Goal: Check status: Check status

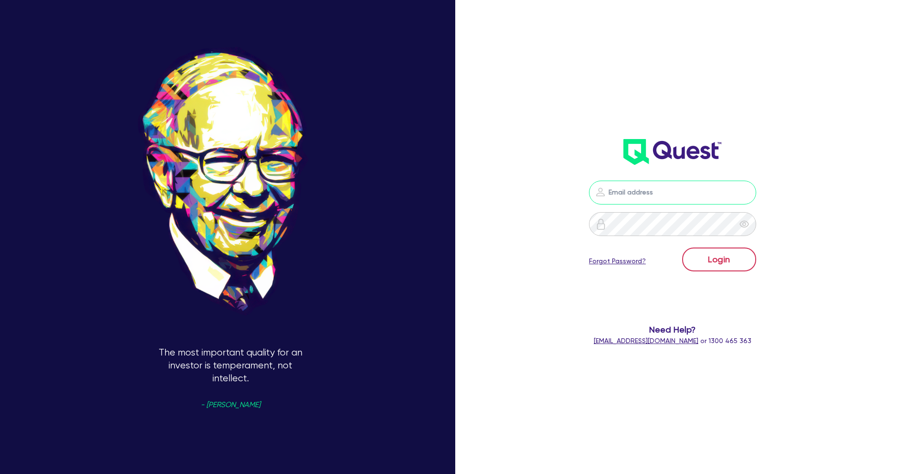
type input "[PERSON_NAME][EMAIL_ADDRESS][PERSON_NAME][DOMAIN_NAME]"
click at [731, 263] on button "Login" at bounding box center [719, 259] width 74 height 24
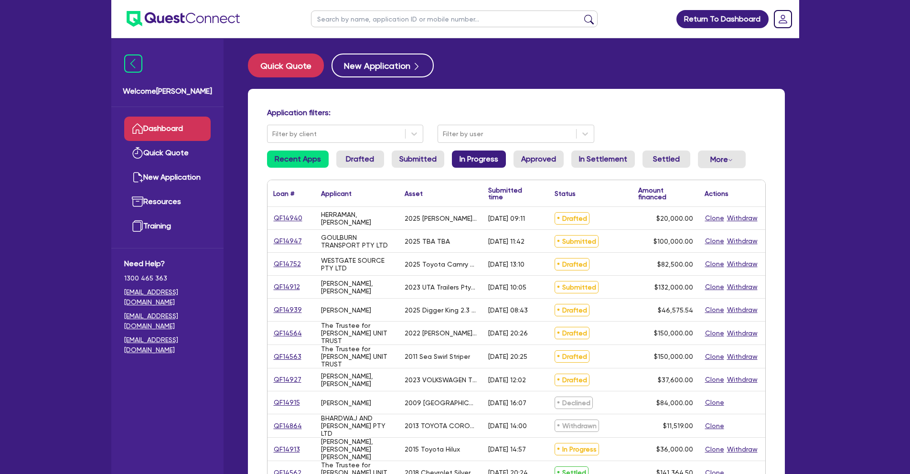
click at [471, 165] on link "In Progress" at bounding box center [479, 158] width 54 height 17
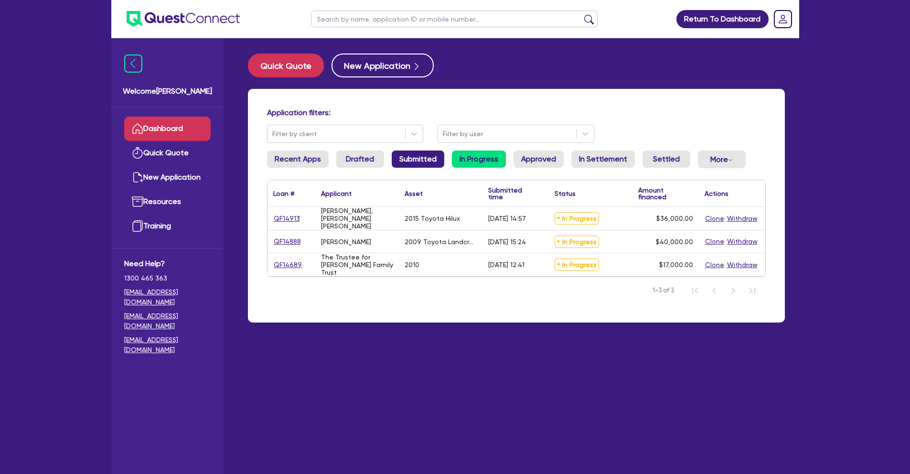
click at [425, 159] on link "Submitted" at bounding box center [418, 158] width 53 height 17
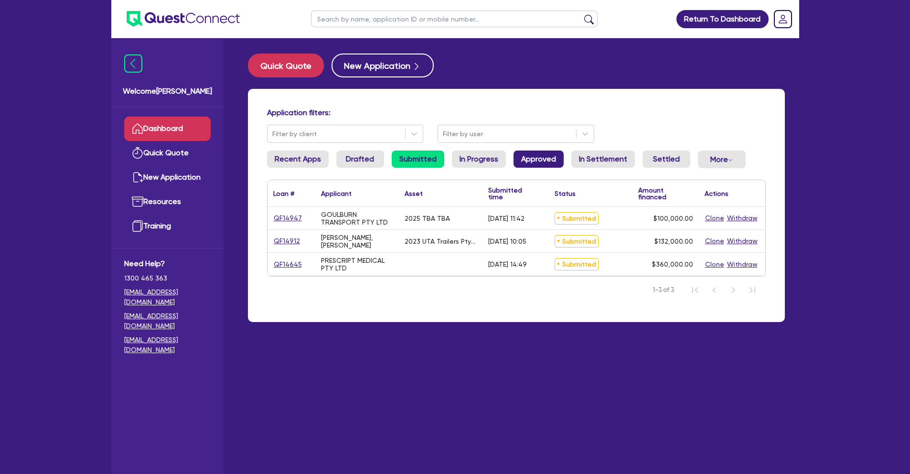
click at [519, 161] on link "Approved" at bounding box center [538, 158] width 50 height 17
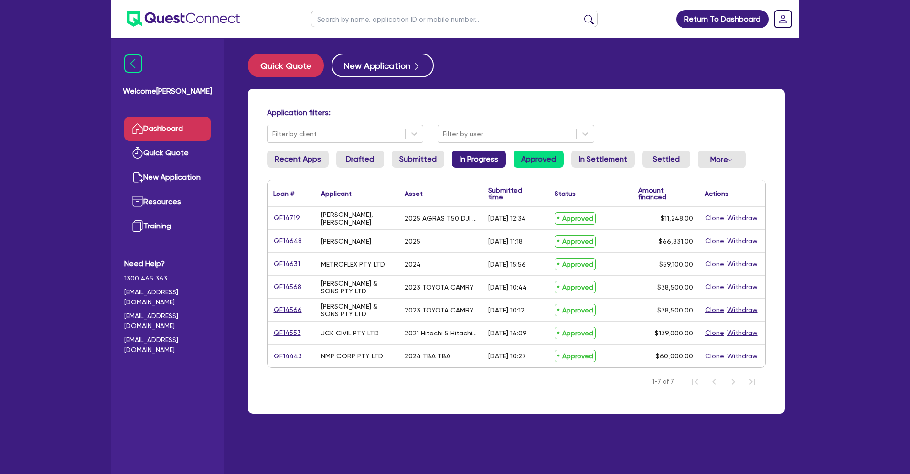
click at [494, 162] on link "In Progress" at bounding box center [479, 158] width 54 height 17
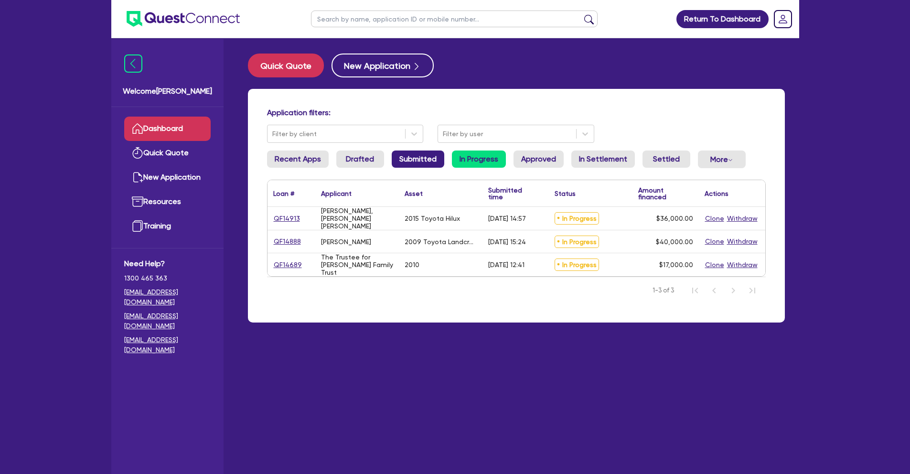
click at [417, 156] on link "Submitted" at bounding box center [418, 158] width 53 height 17
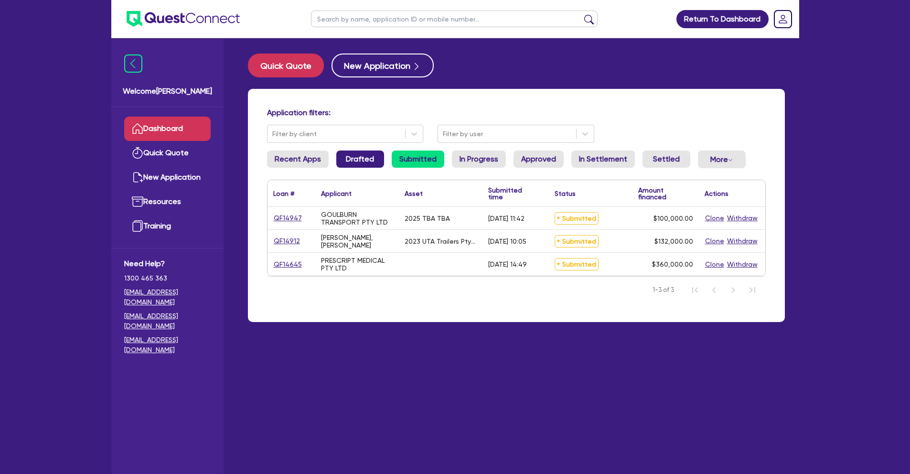
click at [353, 158] on link "Drafted" at bounding box center [360, 158] width 48 height 17
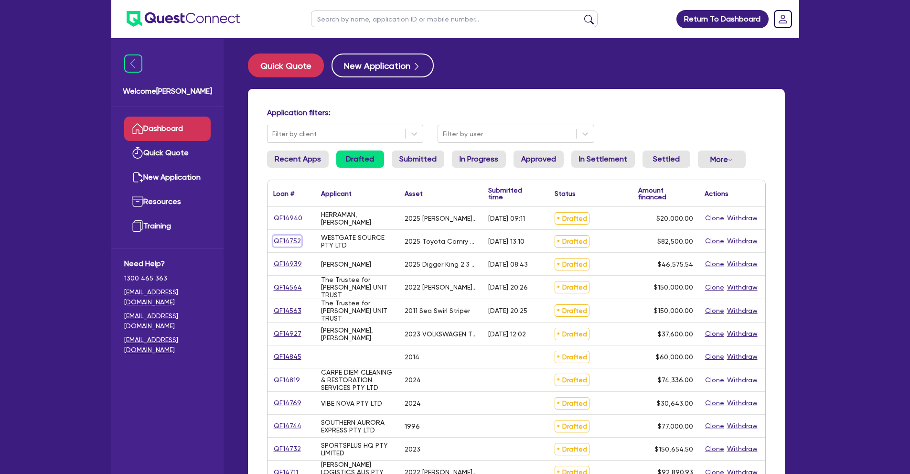
click at [290, 241] on link "QF14752" at bounding box center [287, 240] width 28 height 11
select select "CARS_AND_LIGHT_TRUCKS"
select select "PASSENGER_VEHICLES"
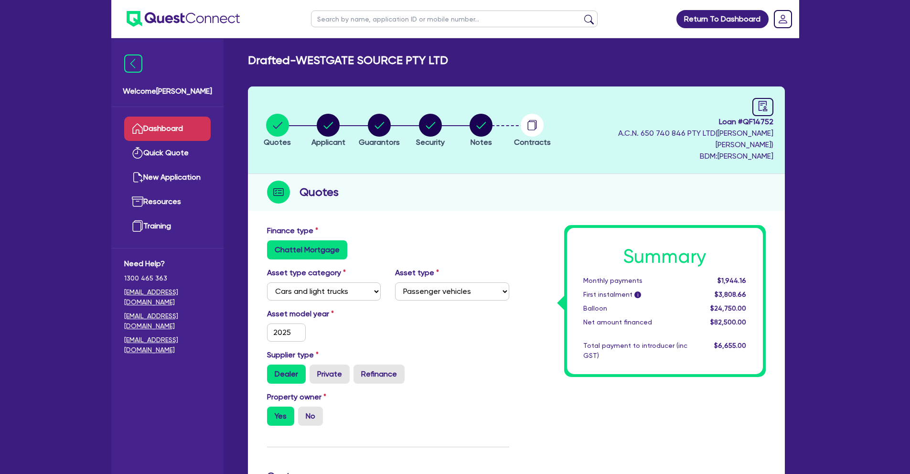
click at [183, 129] on link "Dashboard" at bounding box center [167, 129] width 86 height 24
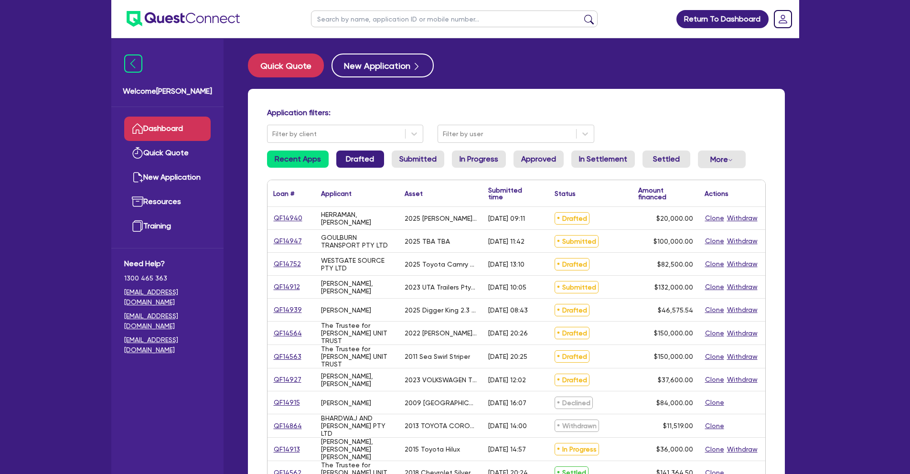
click at [368, 161] on link "Drafted" at bounding box center [360, 158] width 48 height 17
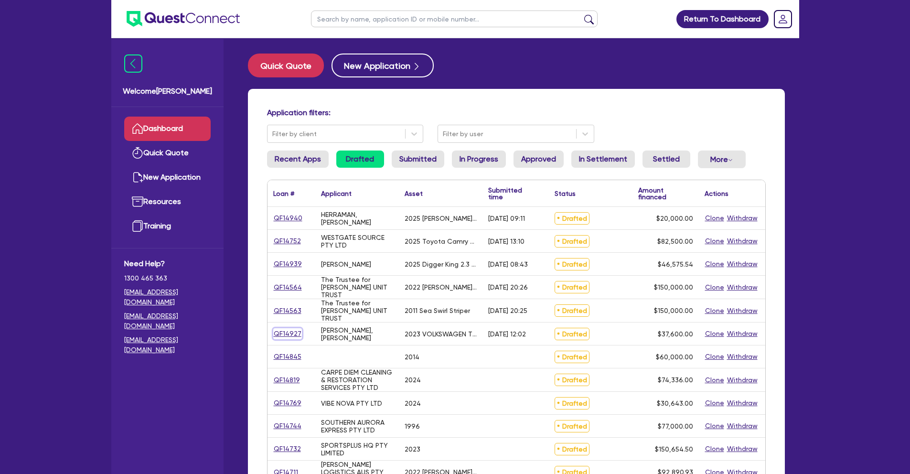
click at [288, 331] on link "QF14927" at bounding box center [287, 333] width 29 height 11
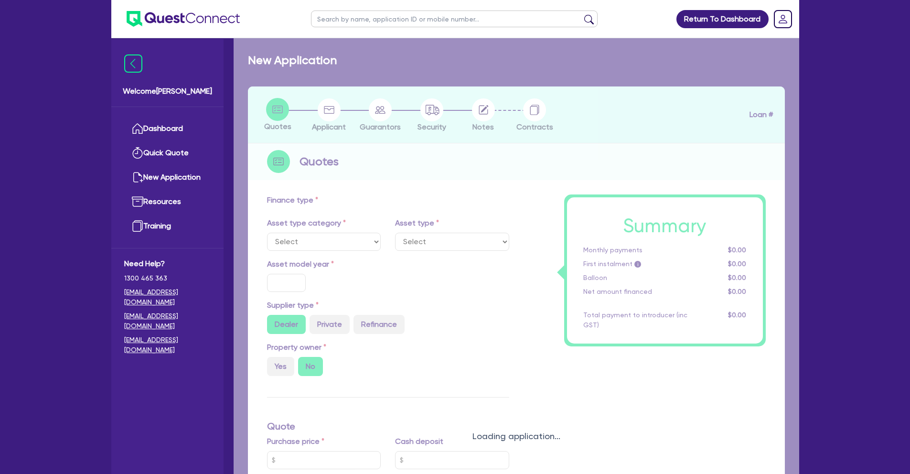
select select "CARS_AND_LIGHT_TRUCKS"
type input "2023"
type input "42,600"
type input "5,000"
type input "30"
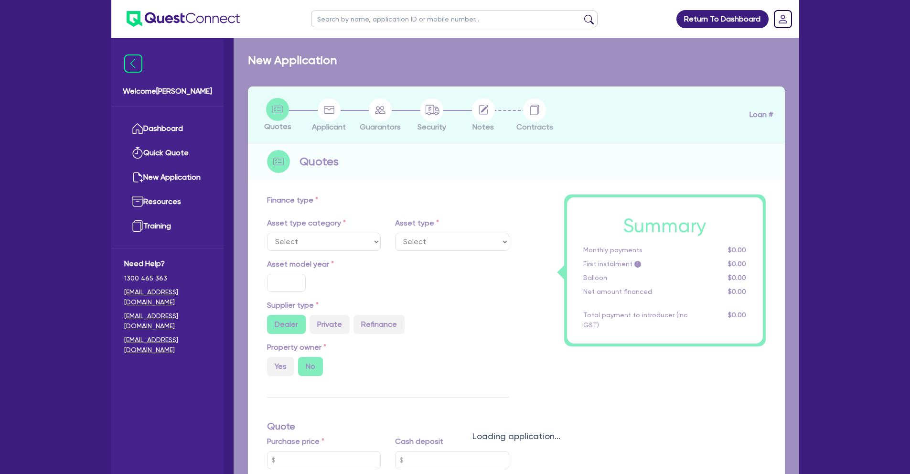
type input "12,780"
type input "5"
type input "1,880"
type input "17"
type input "990"
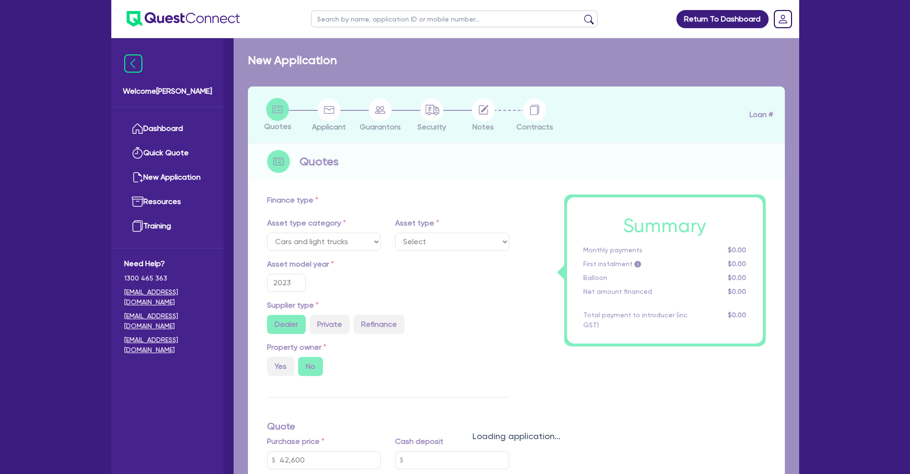
select select "PASSENGER_VEHICLES"
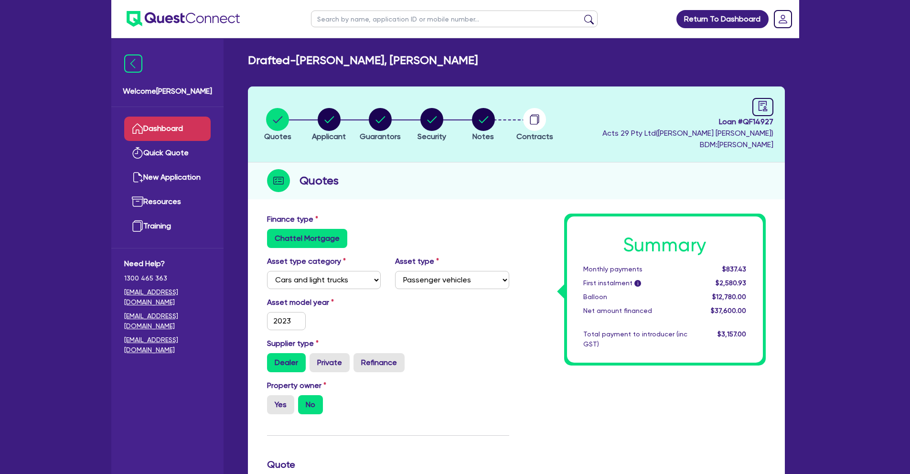
click at [177, 135] on link "Dashboard" at bounding box center [167, 129] width 86 height 24
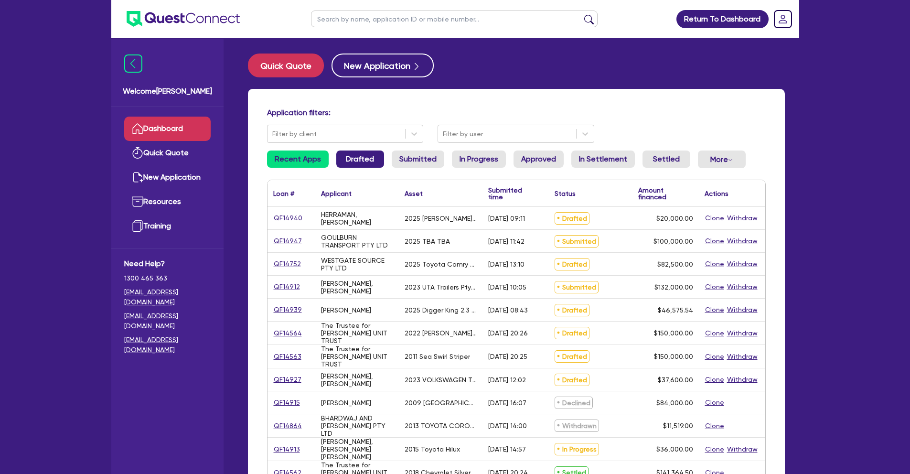
click at [349, 160] on link "Drafted" at bounding box center [360, 158] width 48 height 17
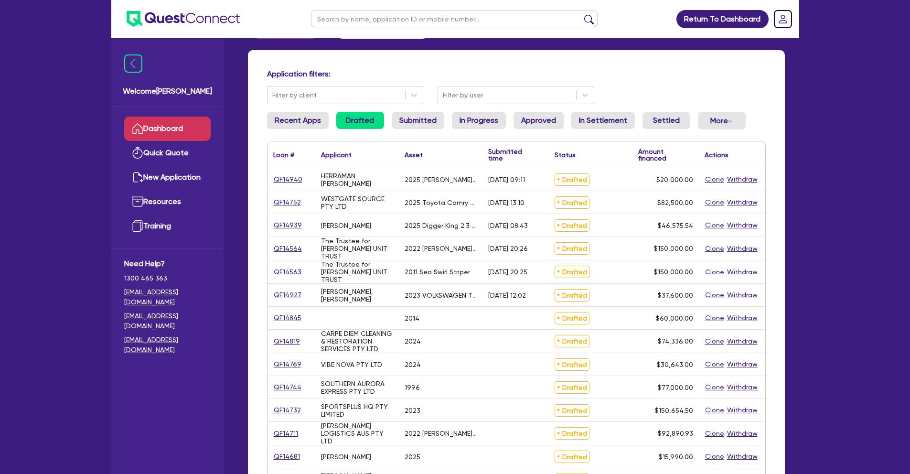
scroll to position [80, 0]
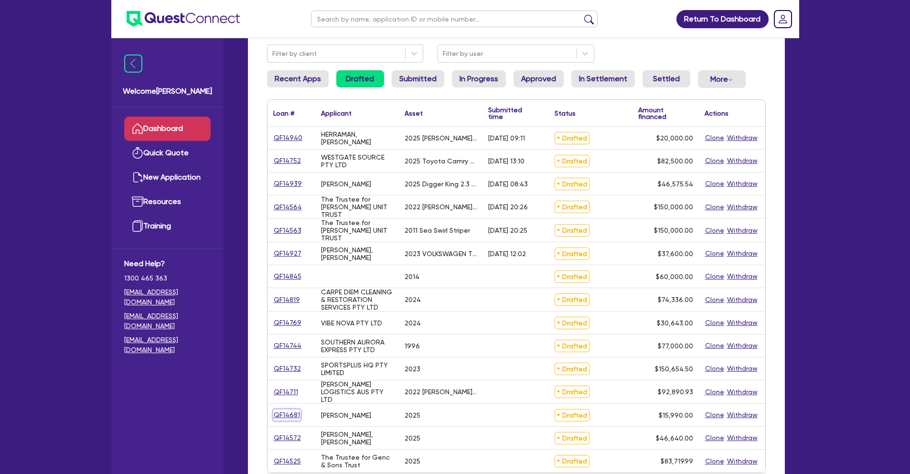
click at [289, 418] on link "QF14681" at bounding box center [286, 414] width 27 height 11
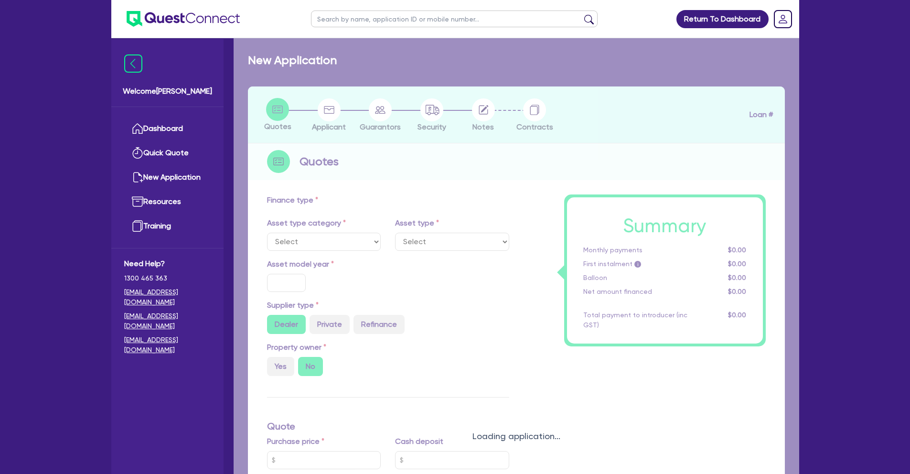
select select "PRIMARY_ASSETS"
type input "2025"
type input "15,990"
type input "5"
type input "799.5"
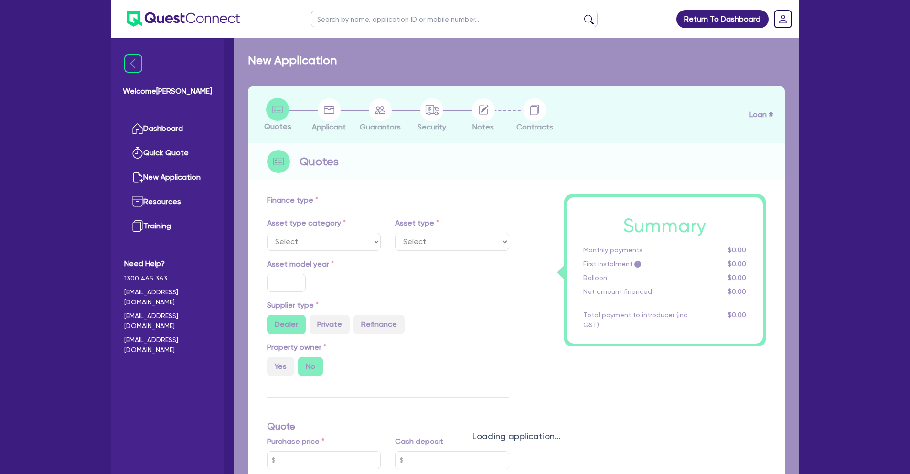
radio input "true"
type input "17.95"
type input "550"
select select "TRAILERS"
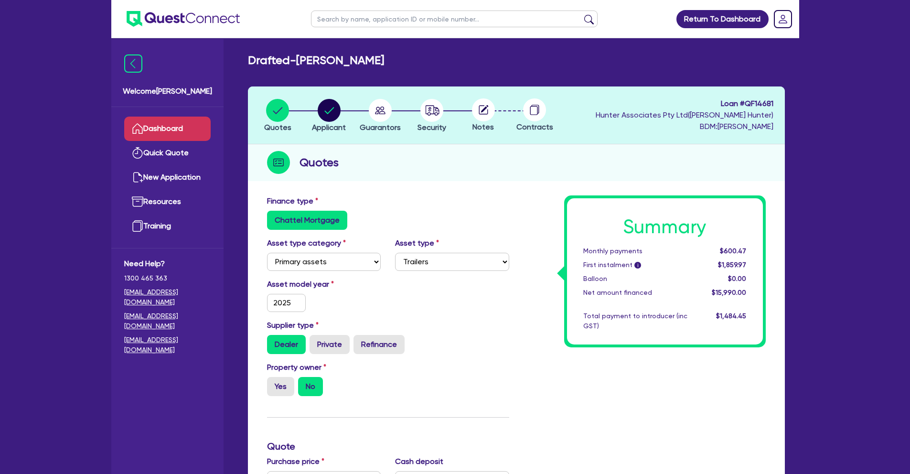
click at [155, 128] on link "Dashboard" at bounding box center [167, 129] width 86 height 24
